Goal: Complete application form: Complete application form

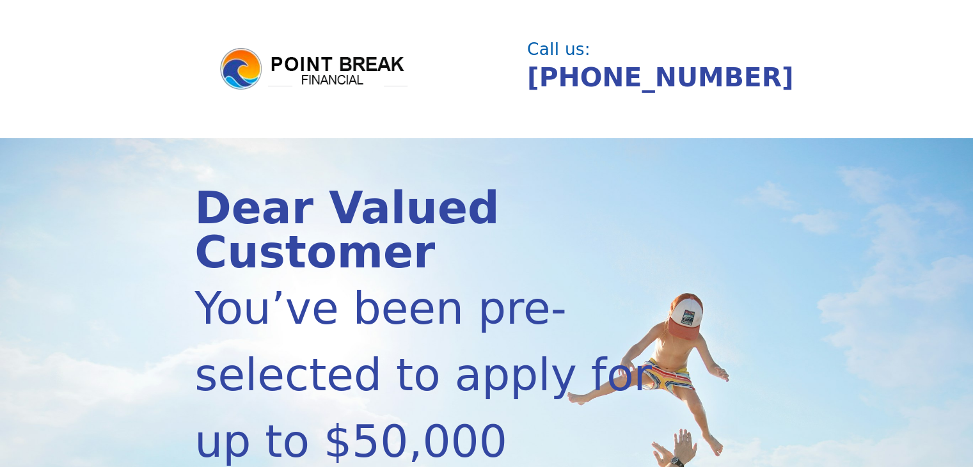
click at [95, 75] on header "Call us: (855) 202-9500" at bounding box center [486, 69] width 973 height 138
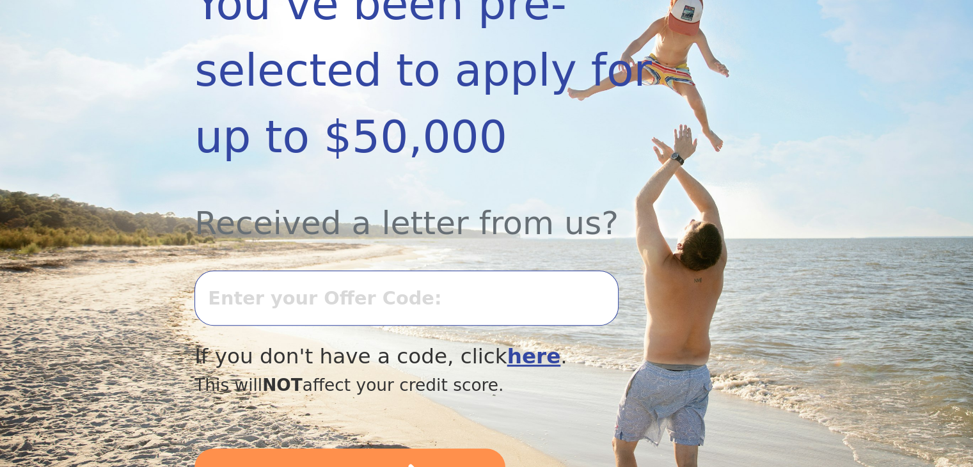
scroll to position [307, 0]
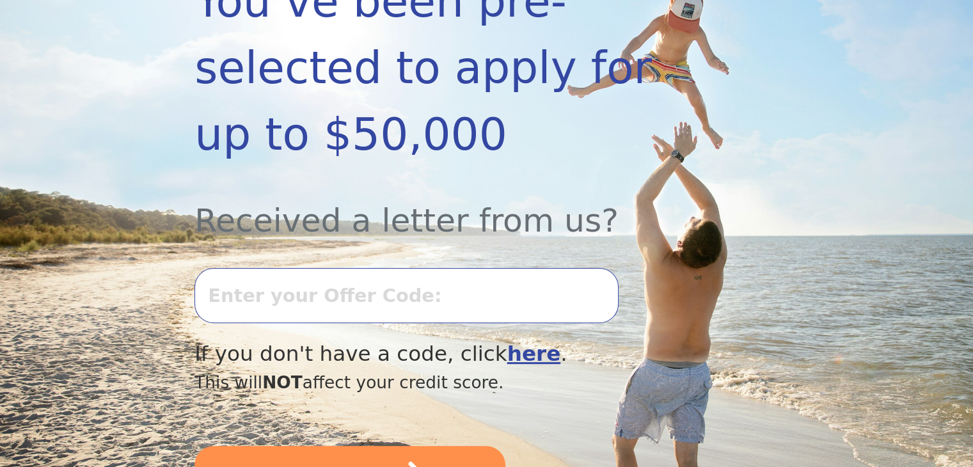
click at [280, 268] on input "text" at bounding box center [405, 295] width 423 height 55
type input "t0731l-83555"
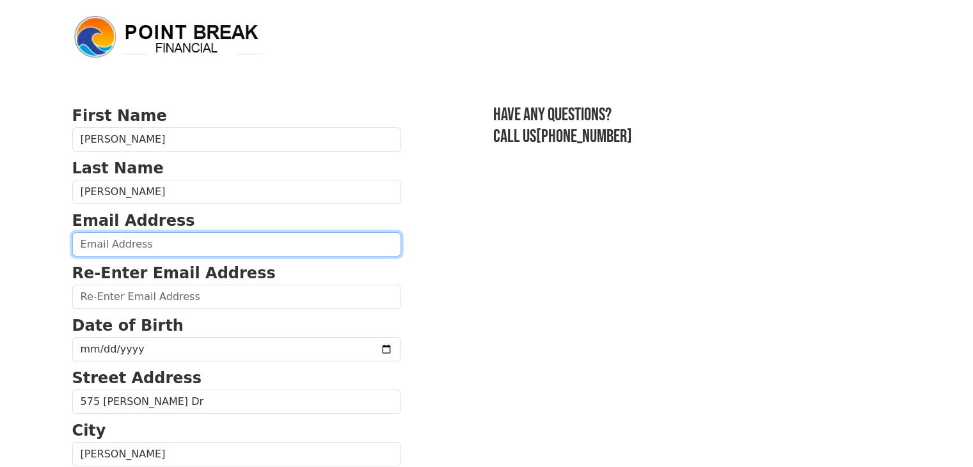
click at [155, 244] on input "email" at bounding box center [236, 244] width 329 height 24
type input "[EMAIL_ADDRESS][DOMAIN_NAME]"
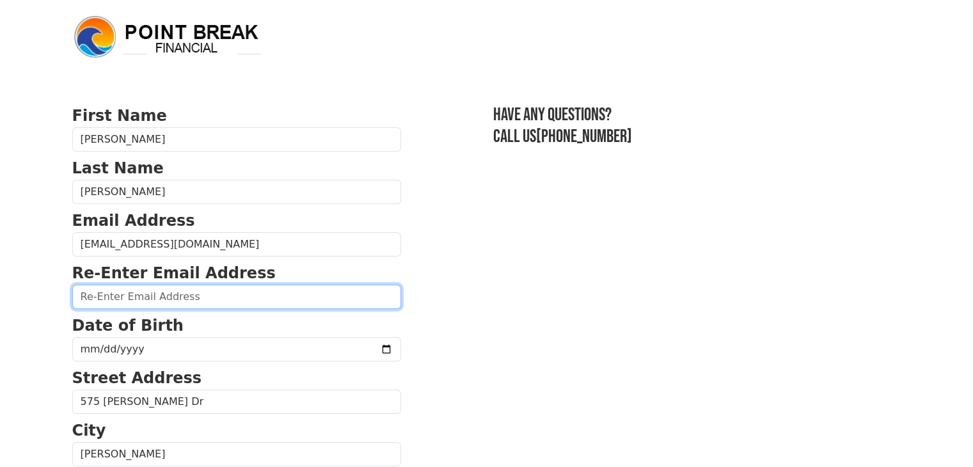
click at [169, 290] on input "email" at bounding box center [236, 297] width 329 height 24
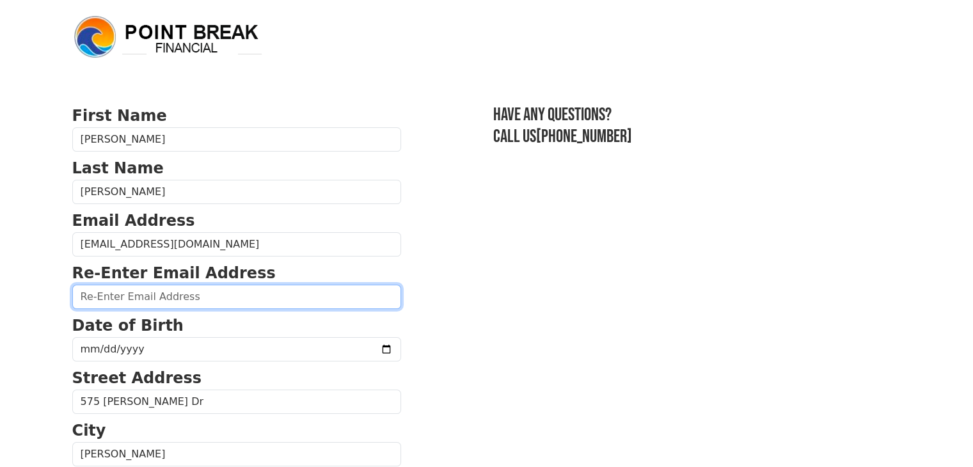
click at [182, 292] on input "email" at bounding box center [236, 297] width 329 height 24
type input "brandynharris95@gmail.com"
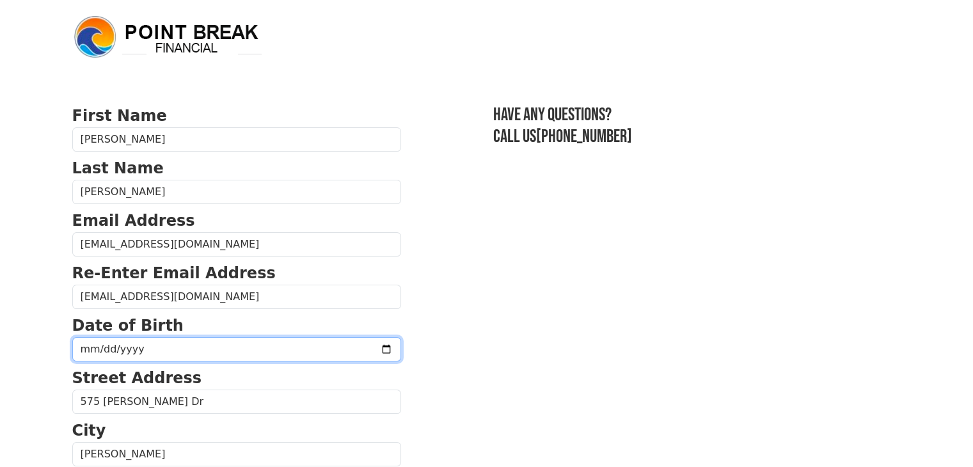
click at [169, 345] on input "date" at bounding box center [236, 349] width 329 height 24
type input "1995-09-09"
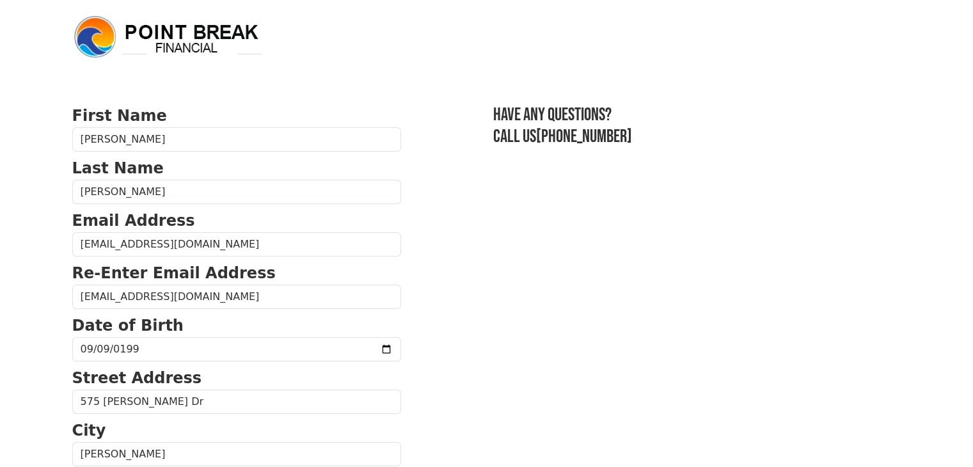
click at [3, 343] on body "First Name Brandyn Last Name Harris Email Address brandynharris95@gmail.com Re-…" at bounding box center [486, 233] width 973 height 467
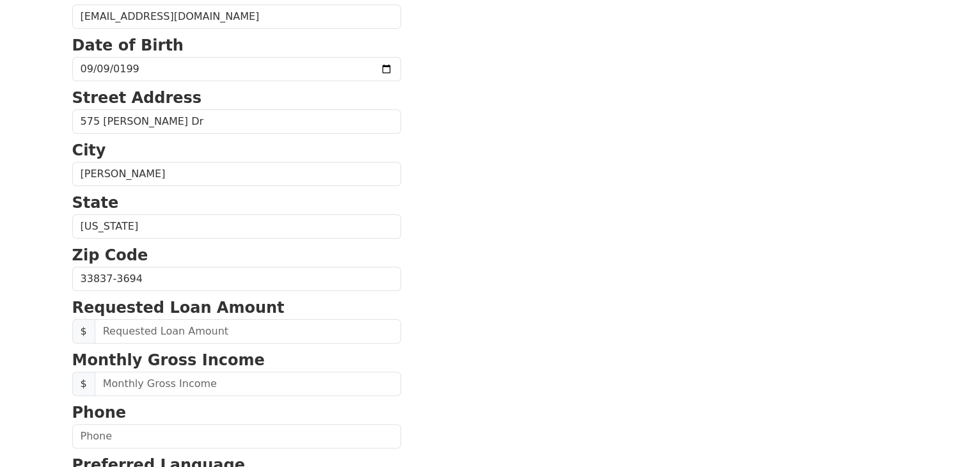
scroll to position [281, 0]
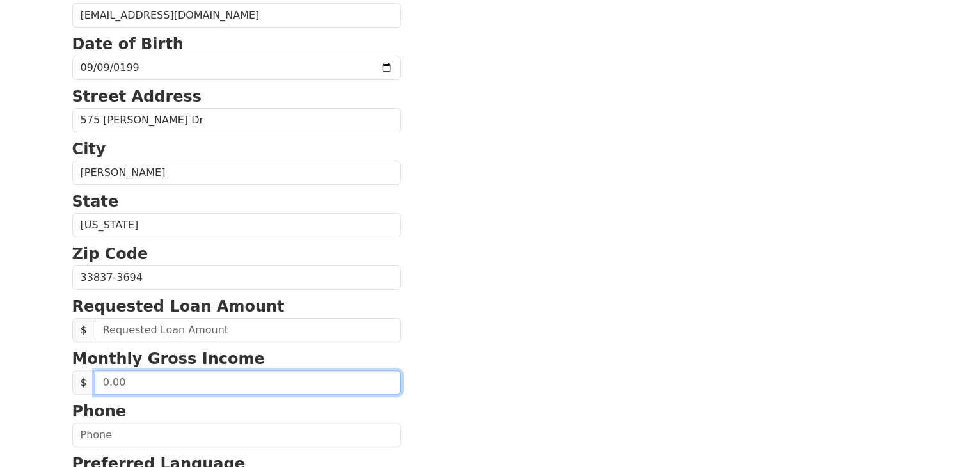
click at [146, 372] on input "text" at bounding box center [248, 382] width 306 height 24
type input "8,000.00"
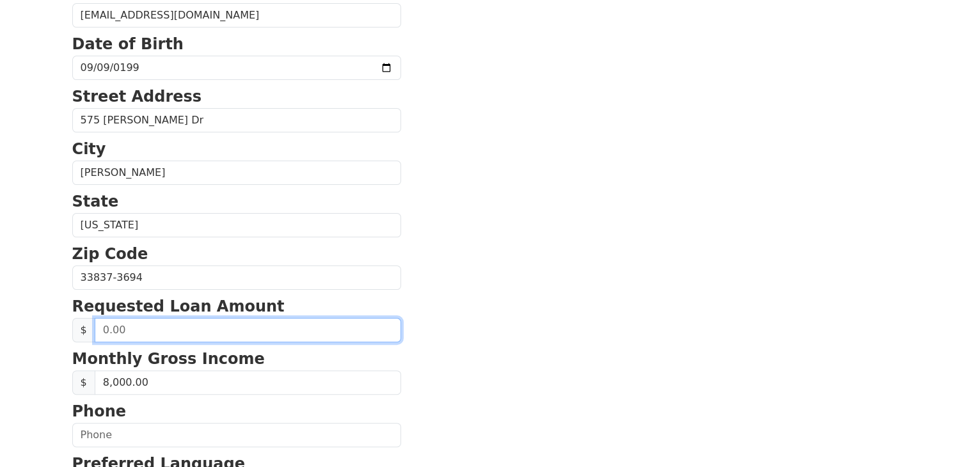
click at [133, 320] on input "text" at bounding box center [248, 330] width 306 height 24
type input "10,000.00"
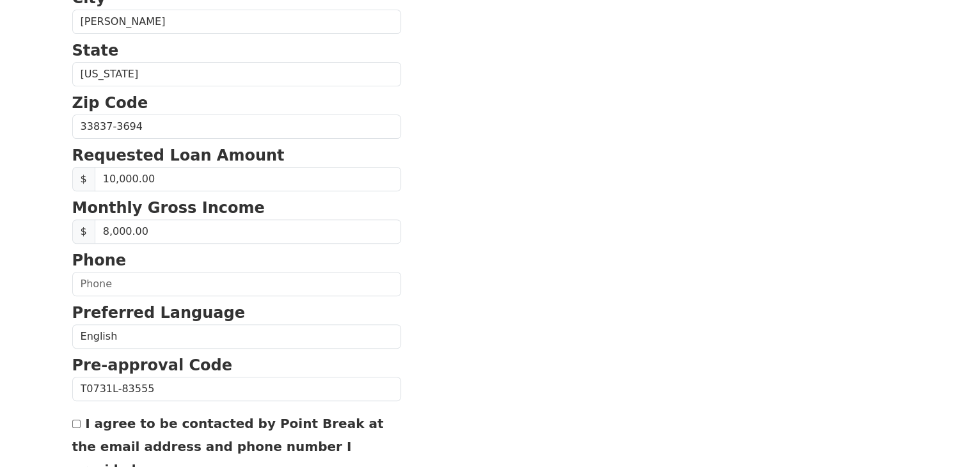
scroll to position [460, 0]
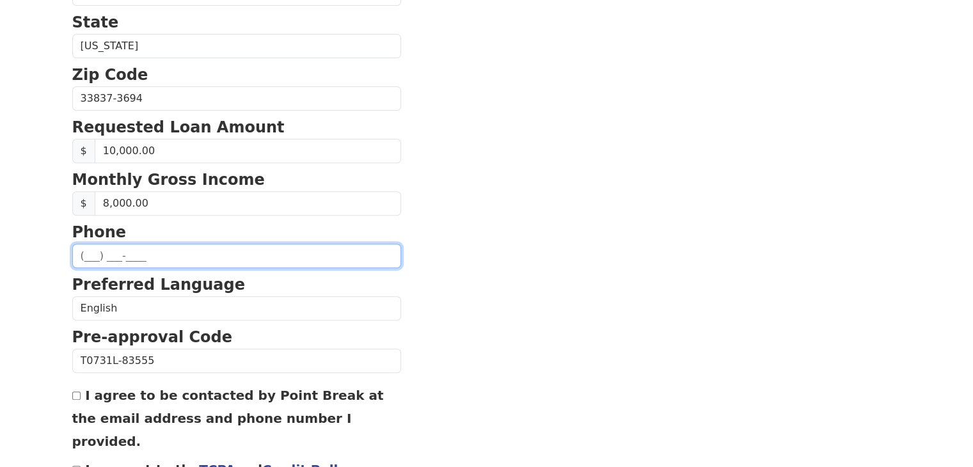
click at [107, 251] on input "text" at bounding box center [236, 256] width 329 height 24
type input "(815) 505-1747"
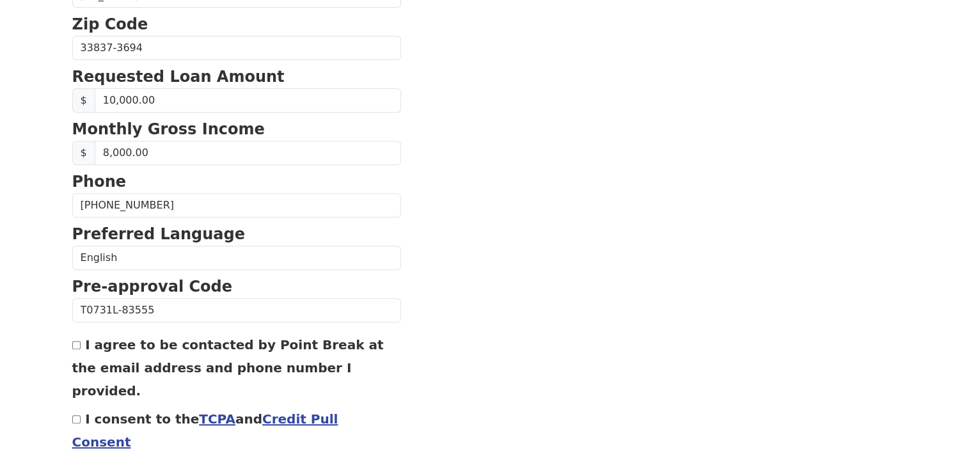
scroll to position [512, 0]
click at [76, 343] on input "I agree to be contacted by Point Break at the email address and phone number I …" at bounding box center [76, 344] width 8 height 8
checkbox input "true"
click at [77, 414] on input "I consent to the TCPA and Credit Pull Consent" at bounding box center [76, 418] width 8 height 8
checkbox input "true"
